Goal: Find specific page/section: Find specific page/section

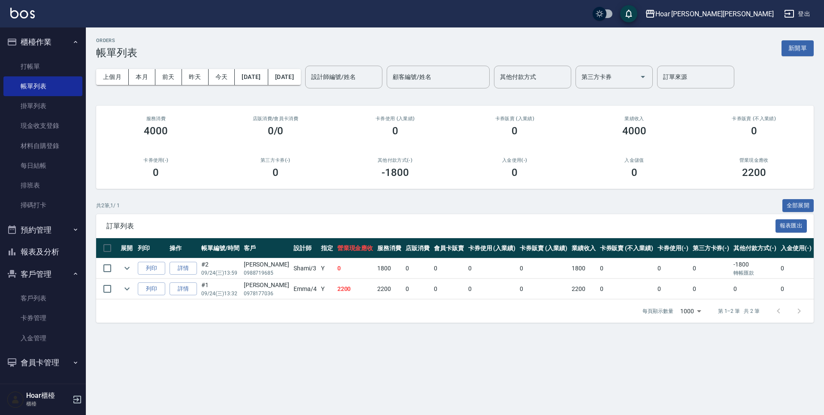
drag, startPoint x: 40, startPoint y: 300, endPoint x: 65, endPoint y: 262, distance: 44.7
click at [40, 300] on link "客戶列表" at bounding box center [42, 299] width 79 height 20
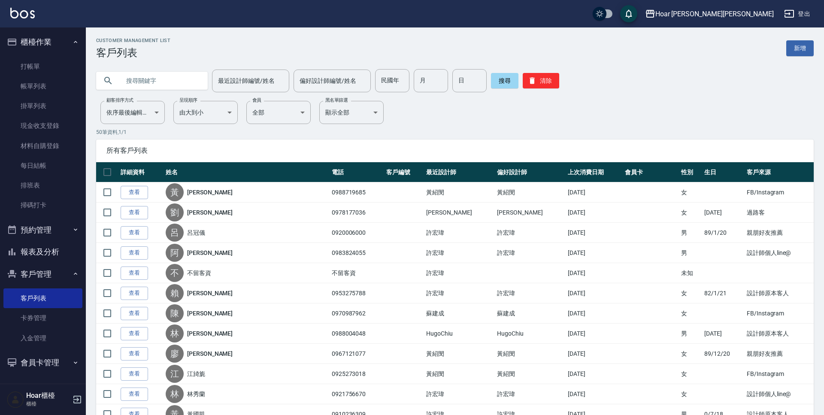
click at [155, 81] on input "text" at bounding box center [160, 80] width 81 height 23
type input "b"
type input "[PERSON_NAME]"
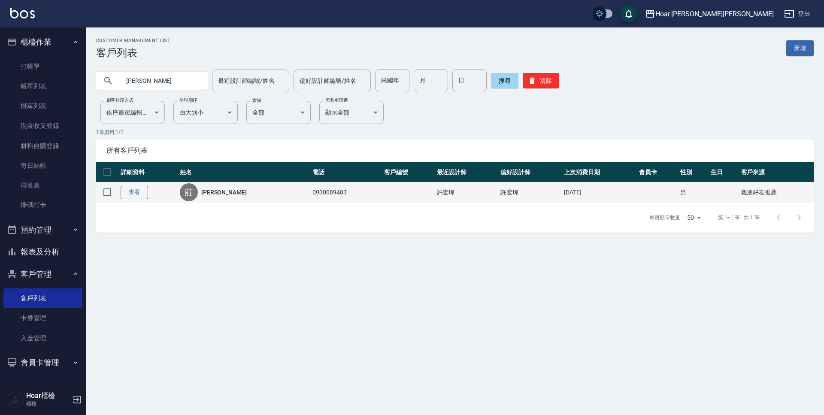
click at [128, 194] on link "查看" at bounding box center [134, 192] width 27 height 13
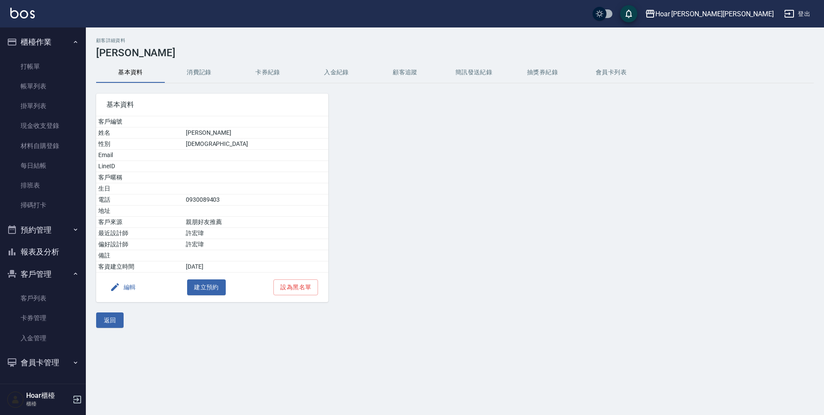
click at [197, 75] on button "消費記錄" at bounding box center [199, 72] width 69 height 21
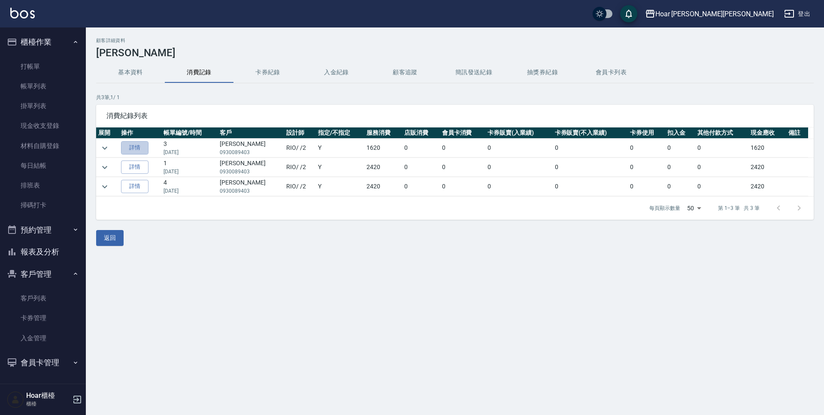
click at [145, 149] on link "詳情" at bounding box center [134, 147] width 27 height 13
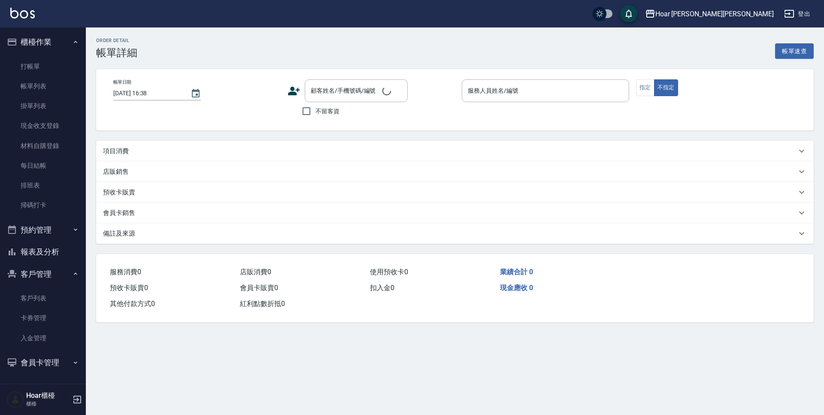
type input "[DATE] 22:03"
type input "RIO-2"
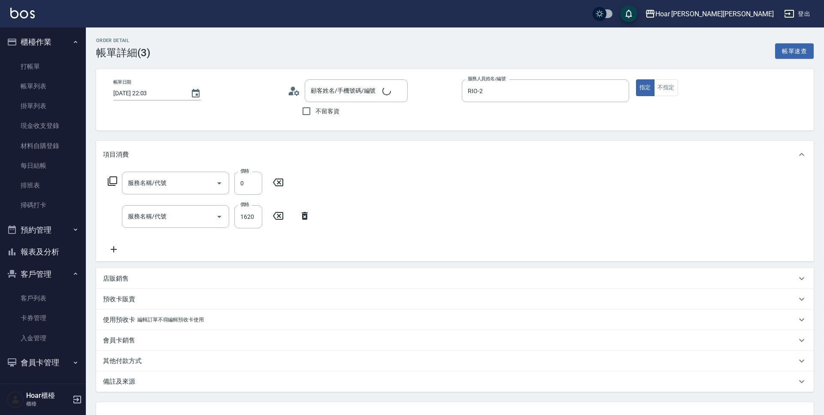
type input "[PERSON_NAME]/0930089403/"
type input "1點(P1)"
type input "燙髮（局）(303)"
